Goal: Task Accomplishment & Management: Complete application form

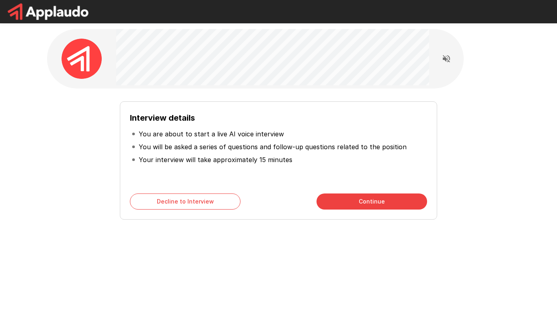
click at [238, 115] on h6 "Interview details" at bounding box center [278, 117] width 297 height 13
click at [380, 202] on button "Continue" at bounding box center [371, 201] width 111 height 16
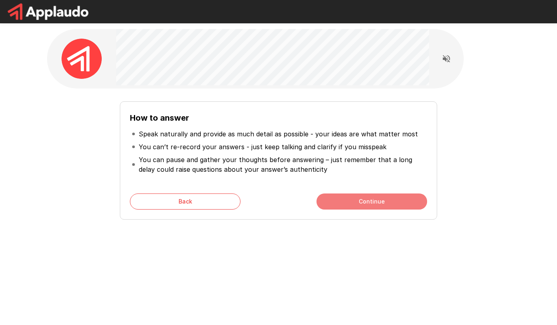
click at [380, 202] on button "Continue" at bounding box center [371, 201] width 111 height 16
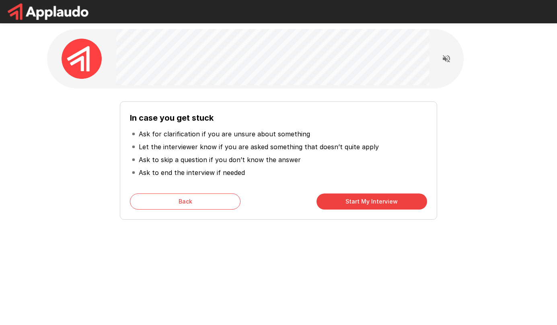
click at [179, 210] on div "In case you get stuck Ask for clarification if you are unsure about something L…" at bounding box center [278, 160] width 317 height 118
click at [175, 199] on button "Back" at bounding box center [185, 201] width 111 height 16
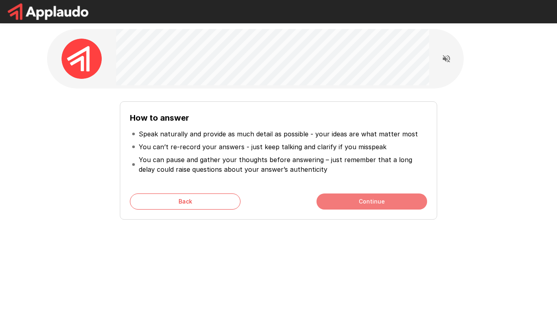
click at [346, 201] on button "Continue" at bounding box center [371, 201] width 111 height 16
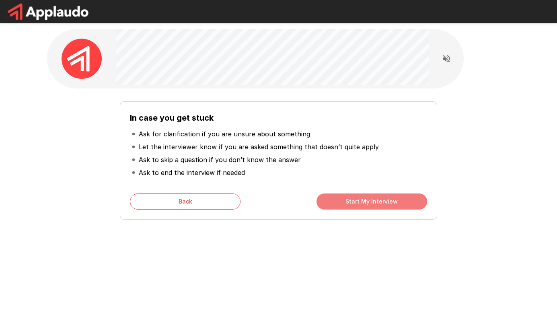
click at [346, 201] on button "Start My Interview" at bounding box center [371, 201] width 111 height 16
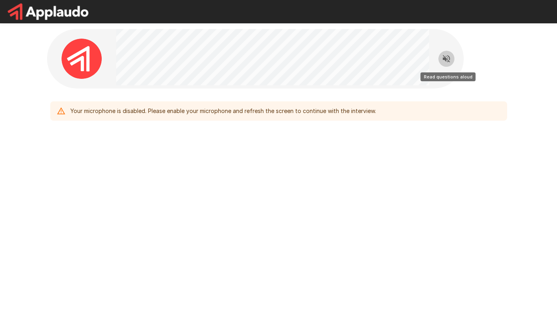
click at [442, 59] on icon "Read questions aloud" at bounding box center [446, 59] width 10 height 10
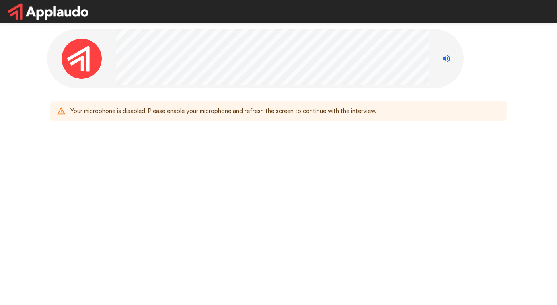
click at [210, 155] on div "Your microphone is disabled. Please enable your microphone and refresh the scre…" at bounding box center [278, 94] width 482 height 188
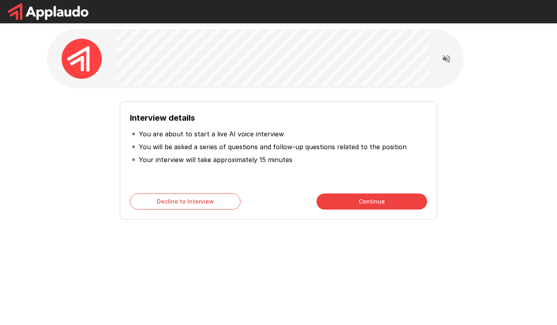
click at [228, 127] on ul "You are about to start a live AI voice interview You will be asked a series of …" at bounding box center [278, 146] width 297 height 45
click at [247, 117] on h6 "Interview details" at bounding box center [278, 117] width 297 height 13
click at [348, 207] on button "Continue" at bounding box center [371, 201] width 111 height 16
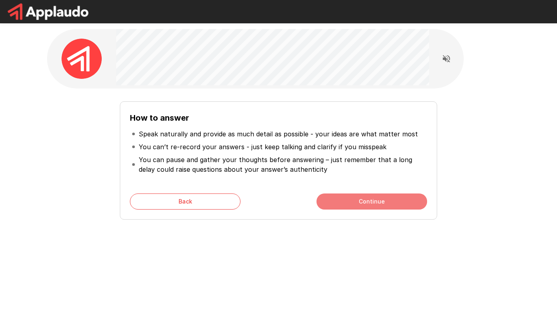
click at [348, 207] on button "Continue" at bounding box center [371, 201] width 111 height 16
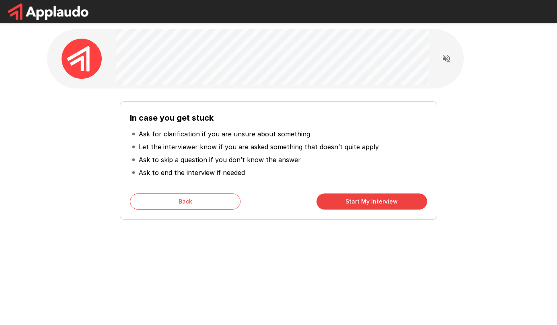
click at [348, 207] on button "Start My Interview" at bounding box center [371, 201] width 111 height 16
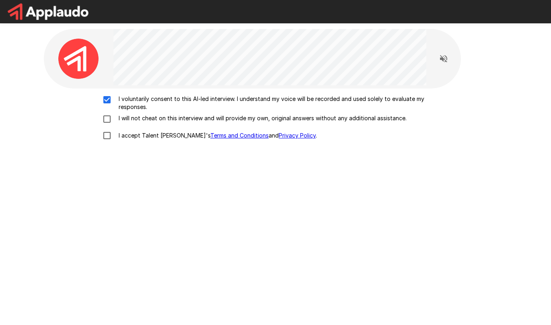
click at [105, 125] on div "I voluntarily consent to this AI-led interview. I understand my voice will be r…" at bounding box center [275, 119] width 457 height 49
click at [105, 137] on div "I voluntarily consent to this AI-led interview. I understand my voice will be r…" at bounding box center [275, 193] width 463 height 211
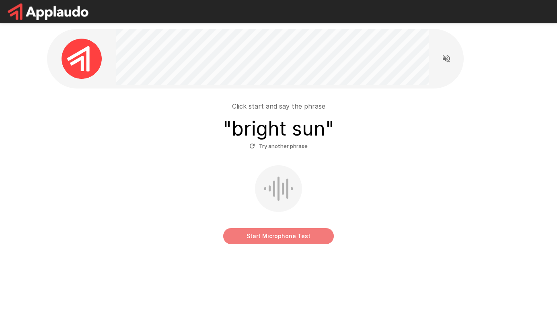
click at [283, 234] on button "Start Microphone Test" at bounding box center [278, 236] width 111 height 16
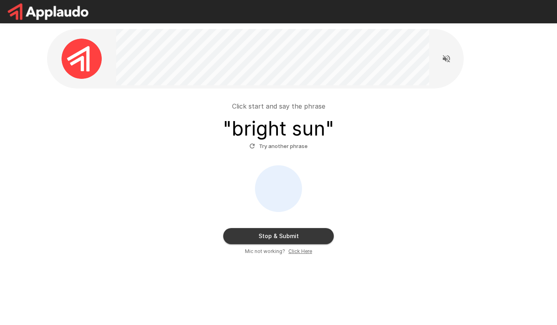
click at [283, 234] on button "Stop & Submit" at bounding box center [278, 236] width 111 height 16
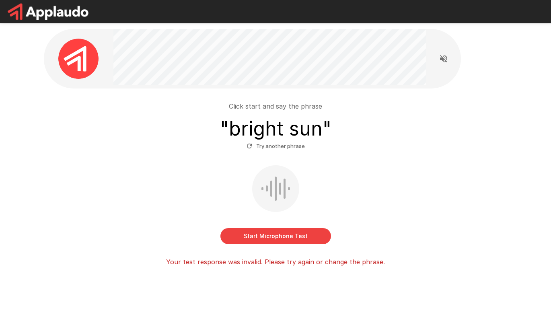
click at [283, 234] on button "Start Microphone Test" at bounding box center [275, 236] width 111 height 16
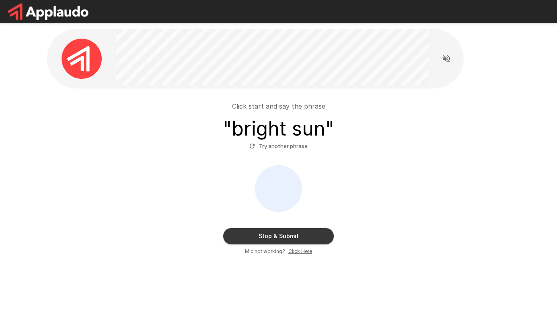
click at [283, 234] on button "Stop & Submit" at bounding box center [278, 236] width 111 height 16
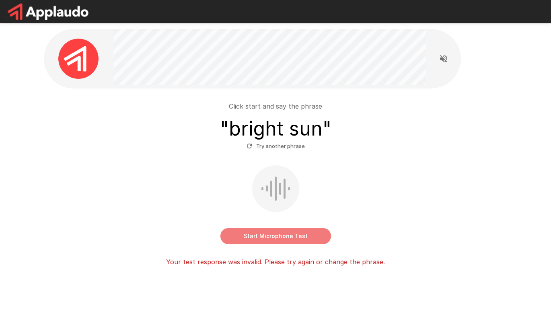
click at [283, 234] on button "Start Microphone Test" at bounding box center [275, 236] width 111 height 16
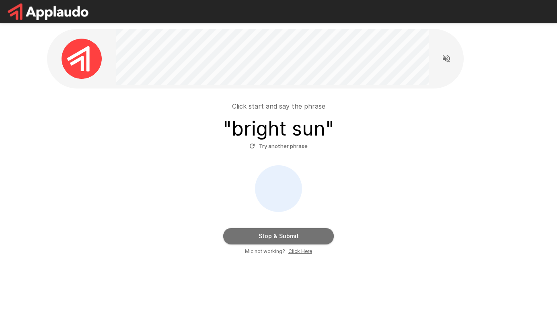
click at [268, 240] on button "Stop & Submit" at bounding box center [278, 236] width 111 height 16
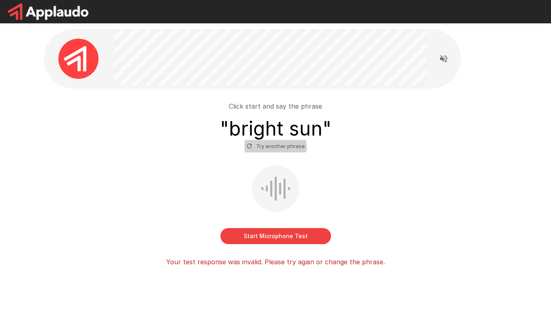
click at [273, 148] on button "Try another phrase" at bounding box center [275, 146] width 62 height 12
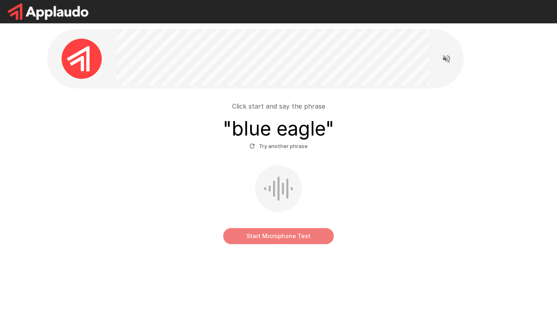
click at [276, 239] on button "Start Microphone Test" at bounding box center [278, 236] width 111 height 16
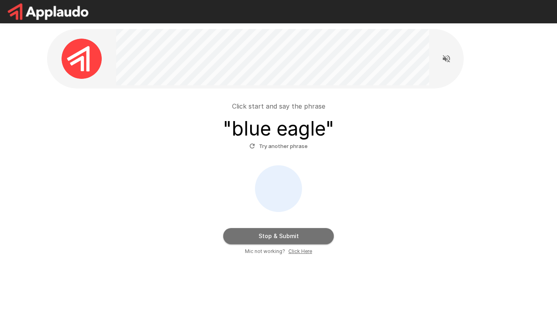
click at [276, 239] on button "Stop & Submit" at bounding box center [278, 236] width 111 height 16
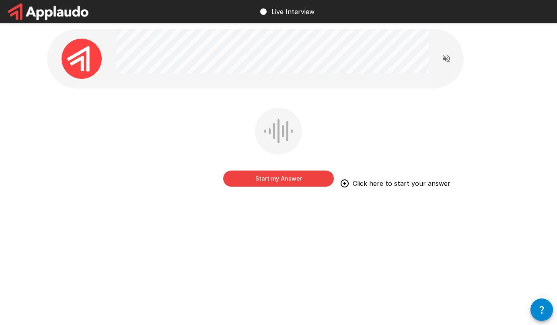
click at [308, 175] on button "Start my Answer" at bounding box center [278, 178] width 111 height 16
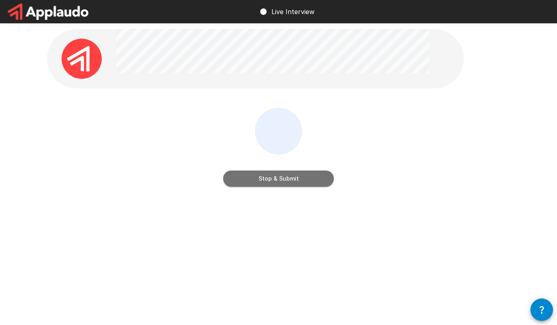
click at [308, 175] on button "Stop & Submit" at bounding box center [278, 178] width 111 height 16
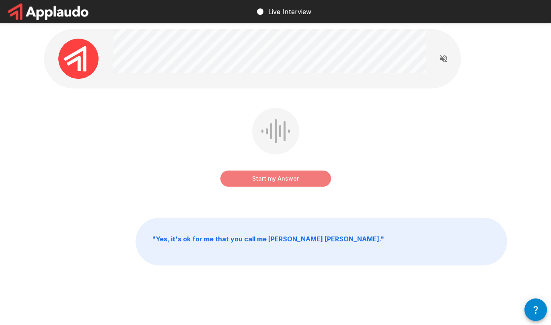
click at [290, 170] on button "Start my Answer" at bounding box center [275, 178] width 111 height 16
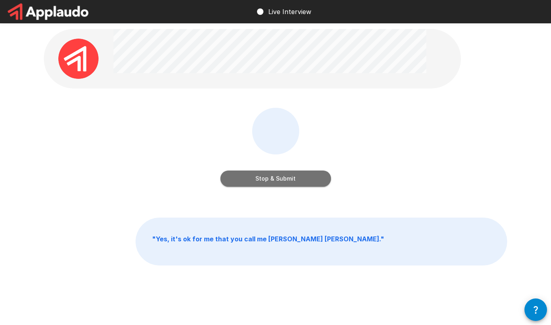
click at [290, 170] on button "Stop & Submit" at bounding box center [275, 178] width 111 height 16
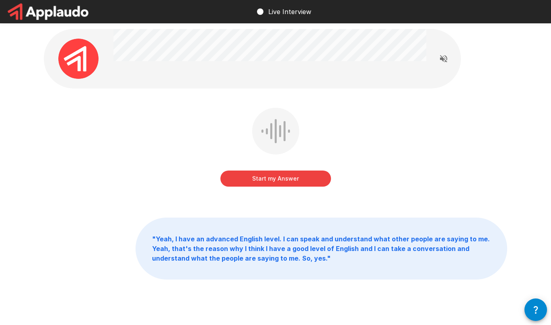
click at [246, 180] on button "Start my Answer" at bounding box center [275, 178] width 111 height 16
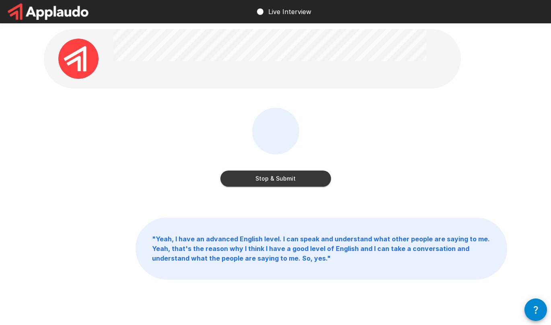
drag, startPoint x: 246, startPoint y: 180, endPoint x: 242, endPoint y: 179, distance: 4.6
click at [242, 179] on button "Stop & Submit" at bounding box center [275, 178] width 111 height 16
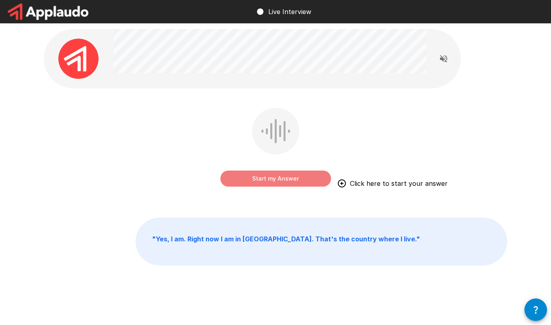
click at [242, 179] on button "Start my Answer" at bounding box center [275, 178] width 111 height 16
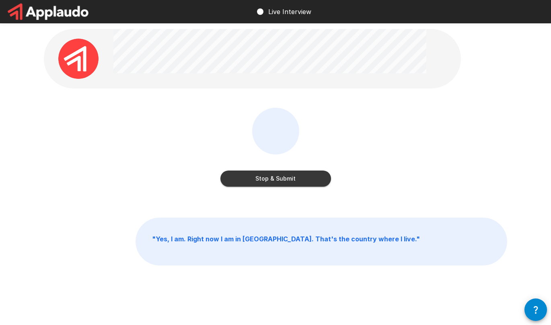
click at [242, 179] on button "Stop & Submit" at bounding box center [275, 178] width 111 height 16
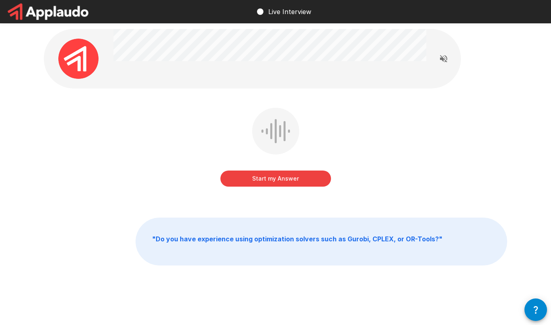
click at [336, 253] on p "" Do you have experience using optimization solvers such as Gurobi, CPLEX, or O…" at bounding box center [321, 241] width 371 height 47
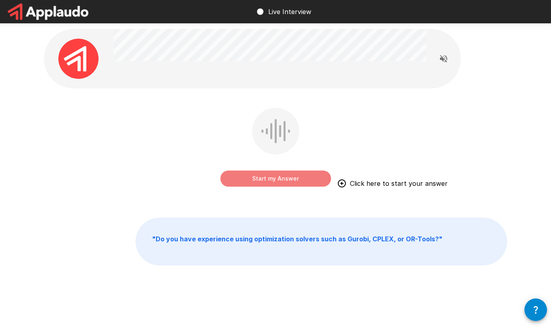
click at [291, 181] on button "Start my Answer" at bounding box center [275, 178] width 111 height 16
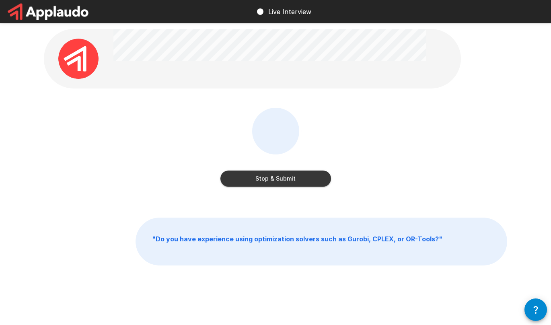
click at [291, 181] on button "Stop & Submit" at bounding box center [275, 178] width 111 height 16
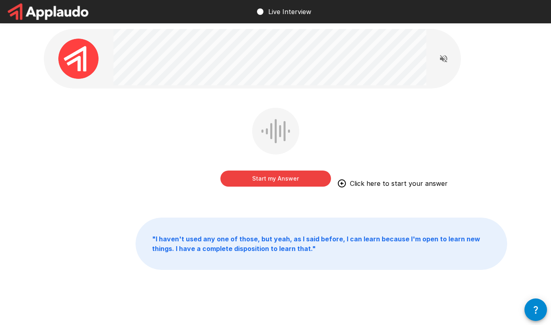
click at [304, 179] on button "Start my Answer" at bounding box center [275, 178] width 111 height 16
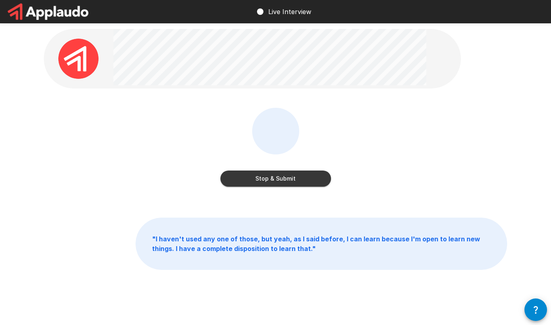
click at [304, 179] on button "Stop & Submit" at bounding box center [275, 178] width 111 height 16
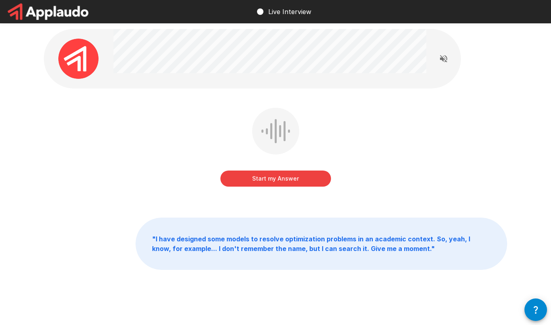
click at [299, 181] on button "Start my Answer" at bounding box center [275, 178] width 111 height 16
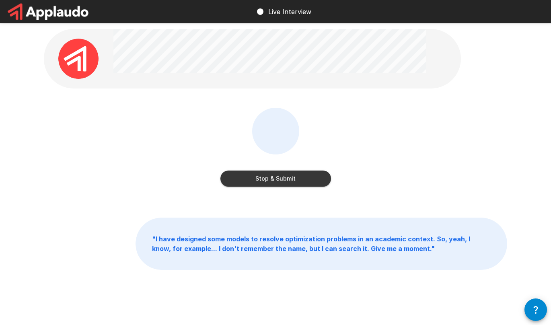
click at [299, 181] on button "Stop & Submit" at bounding box center [275, 178] width 111 height 16
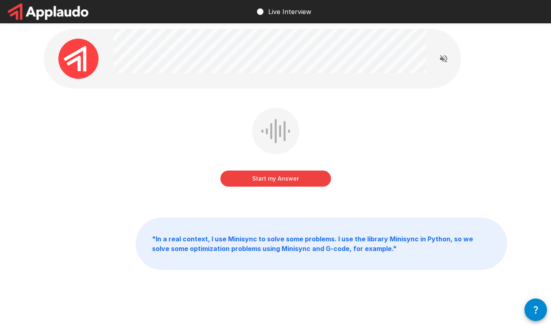
click at [299, 181] on button "Start my Answer" at bounding box center [275, 178] width 111 height 16
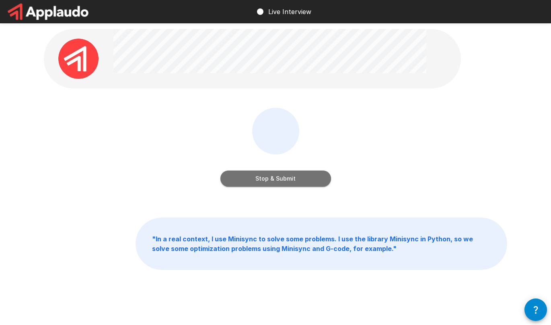
click at [299, 181] on button "Stop & Submit" at bounding box center [275, 178] width 111 height 16
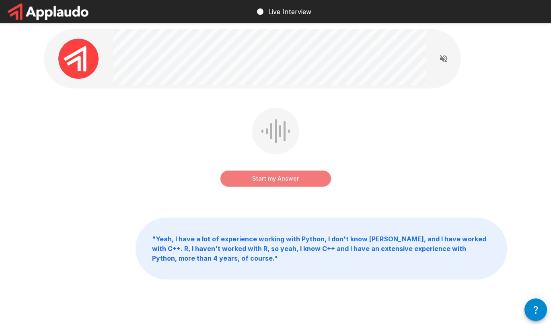
click at [299, 181] on button "Start my Answer" at bounding box center [275, 178] width 111 height 16
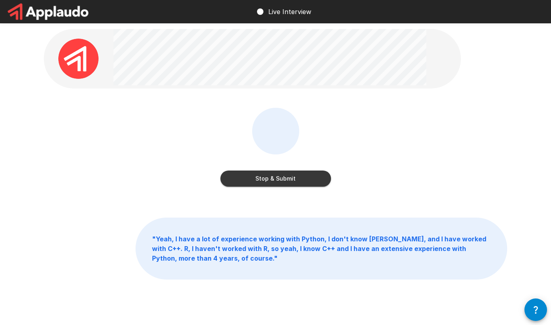
click at [299, 181] on button "Stop & Submit" at bounding box center [275, 178] width 111 height 16
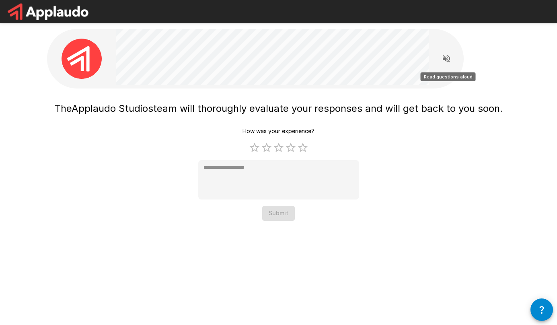
click at [447, 57] on icon "Read questions aloud" at bounding box center [446, 59] width 10 height 10
click at [298, 151] on label "5 Stars" at bounding box center [303, 147] width 12 height 12
type textarea "*"
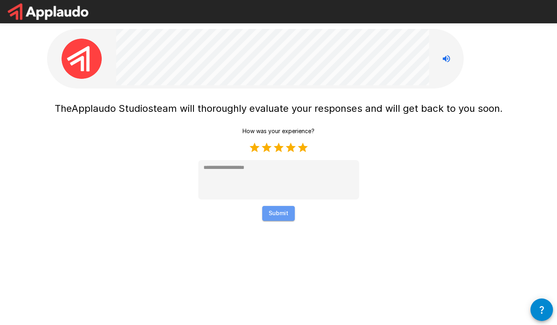
click at [275, 217] on button "Submit" at bounding box center [278, 213] width 33 height 15
